Goal: Navigation & Orientation: Find specific page/section

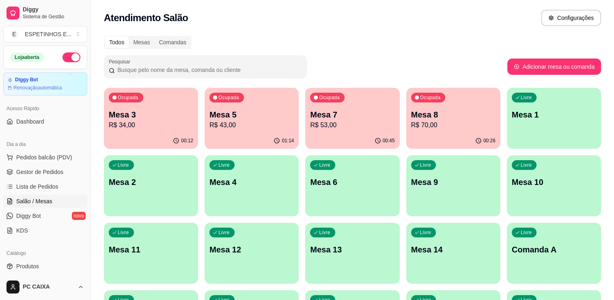
click at [328, 23] on div "Atendimento Salão Configurações" at bounding box center [352, 18] width 497 height 16
